Goal: Check status: Check status

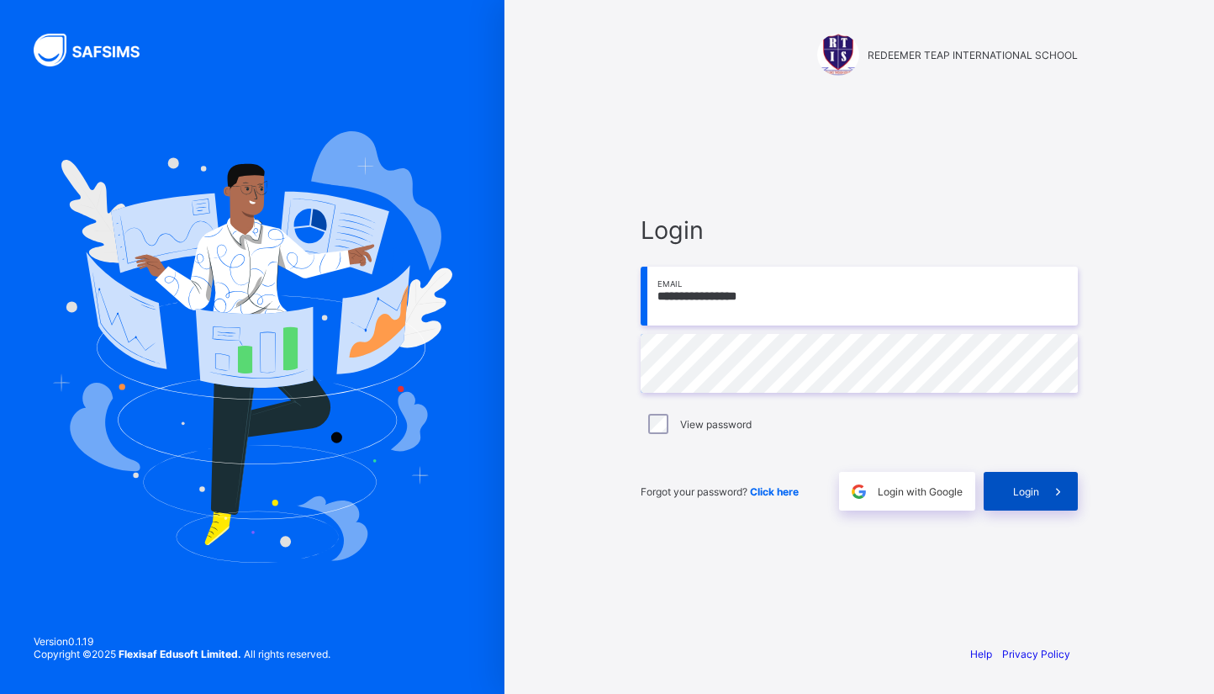
click at [1042, 494] on span at bounding box center [1058, 491] width 39 height 39
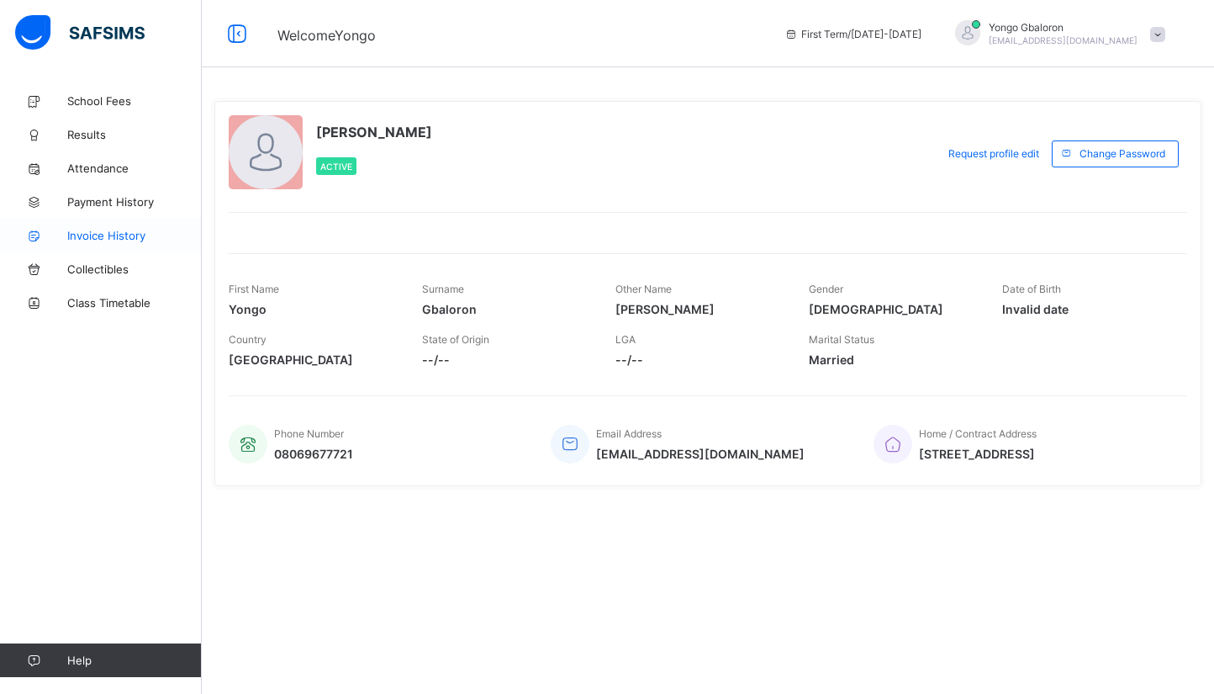
click at [117, 230] on span "Invoice History" at bounding box center [134, 235] width 135 height 13
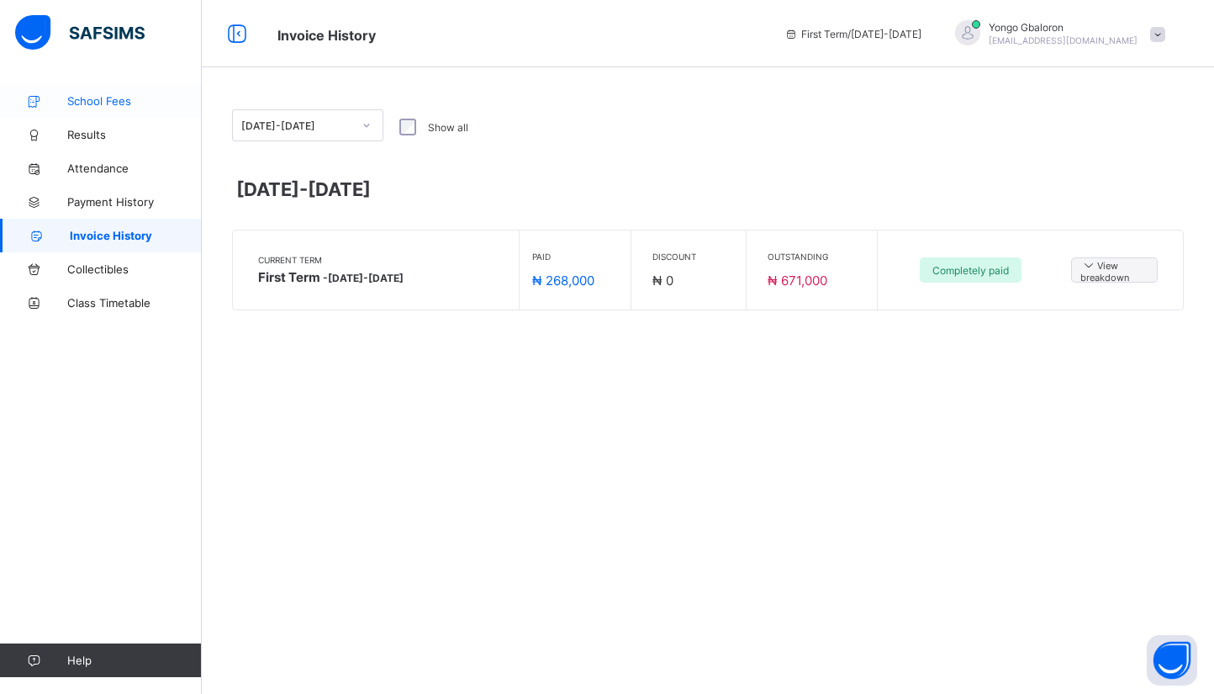
click at [87, 98] on span "School Fees" at bounding box center [134, 100] width 135 height 13
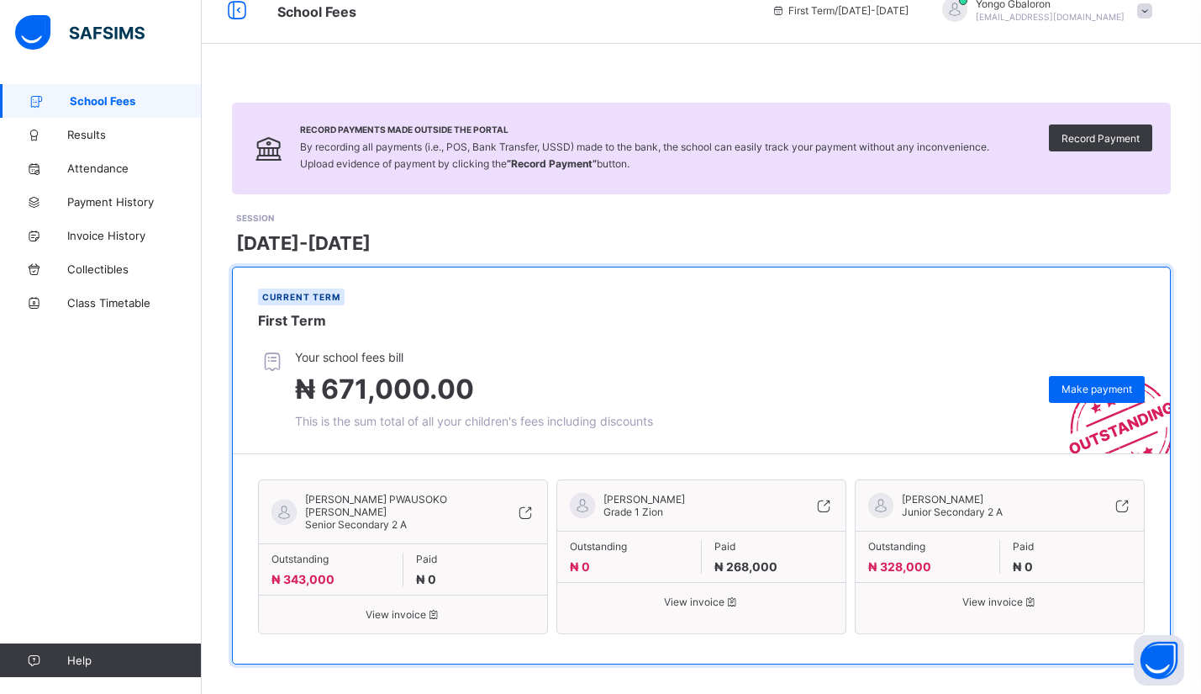
scroll to position [36, 0]
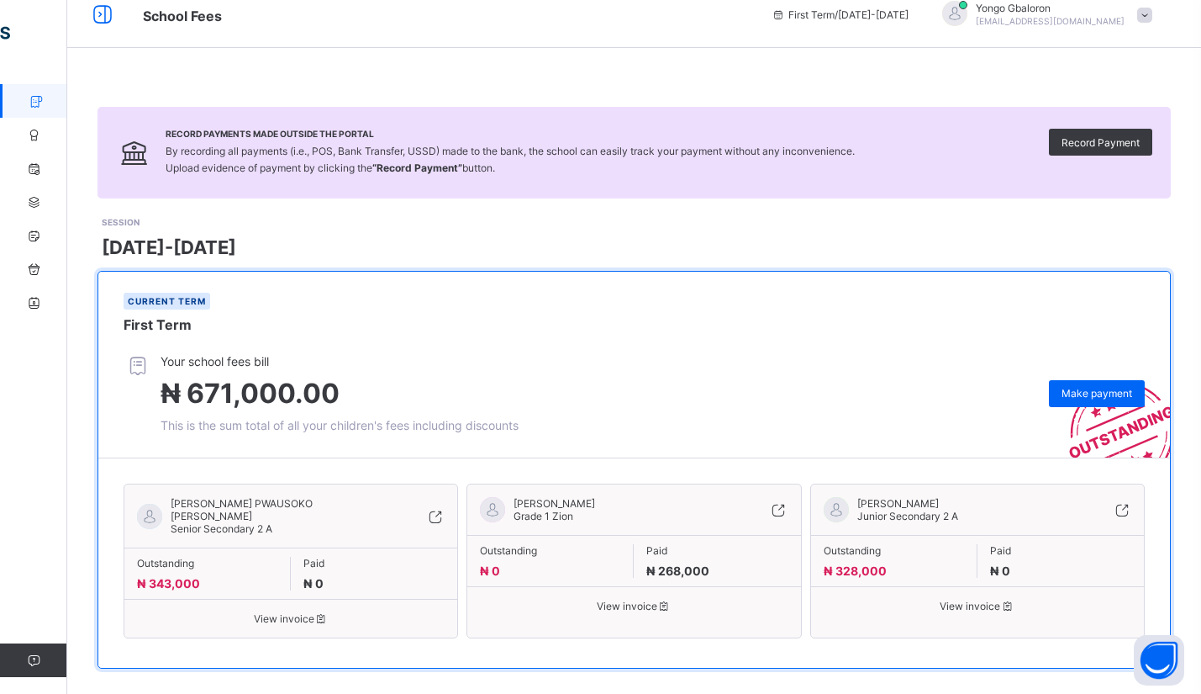
scroll to position [24, 0]
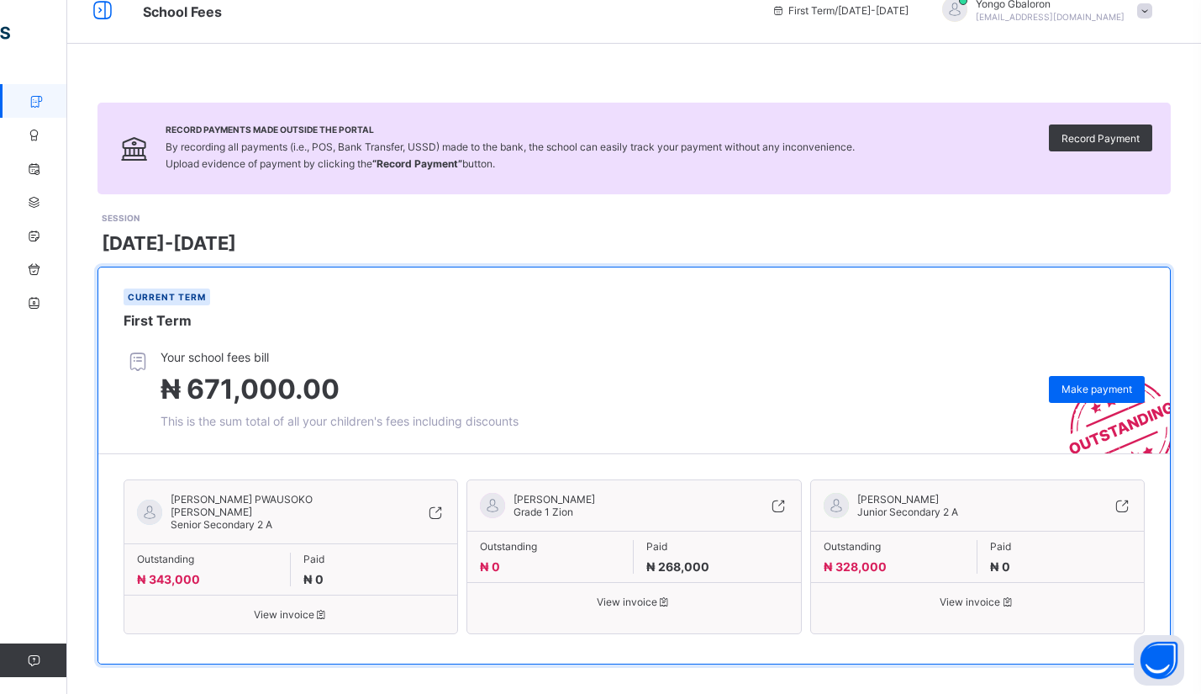
click at [636, 600] on span "View invoice" at bounding box center [634, 601] width 308 height 13
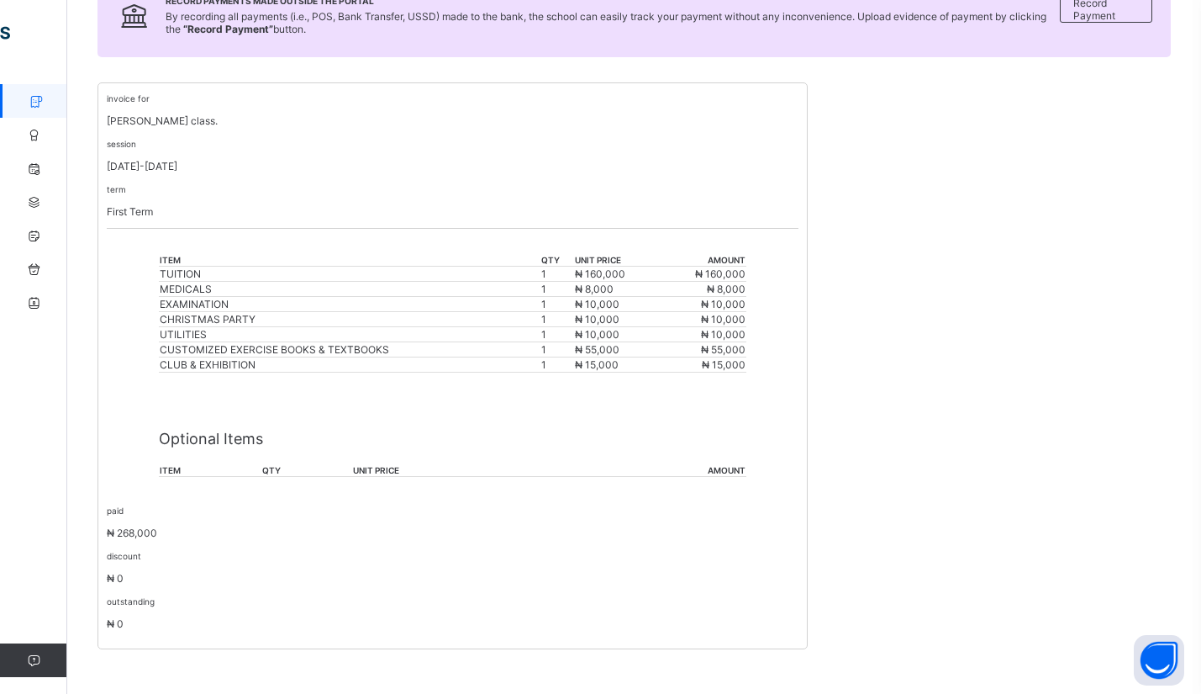
scroll to position [269, 0]
